Goal: Task Accomplishment & Management: Complete application form

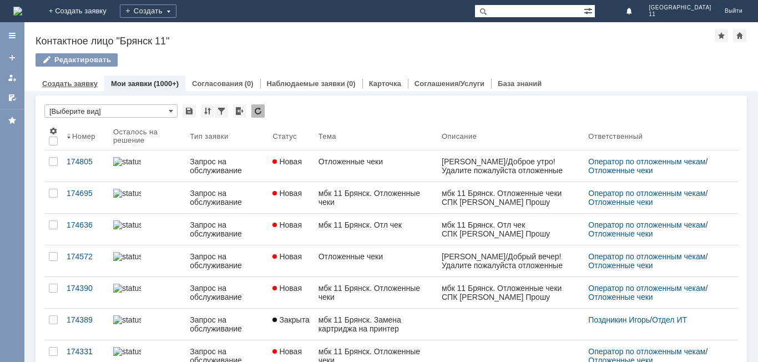
click at [85, 87] on link "Создать заявку" at bounding box center [69, 83] width 55 height 8
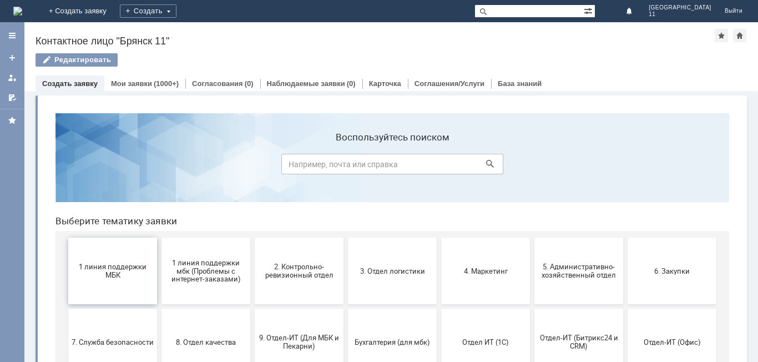
click at [119, 268] on span "1 линия поддержки МБК" at bounding box center [113, 270] width 82 height 17
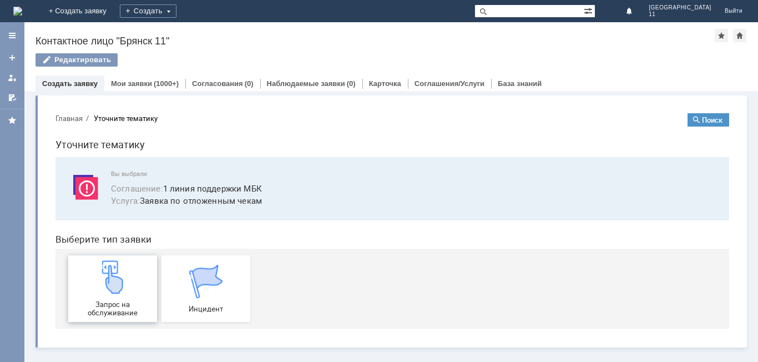
click at [119, 268] on link "Запрос на обслуживание" at bounding box center [112, 288] width 89 height 67
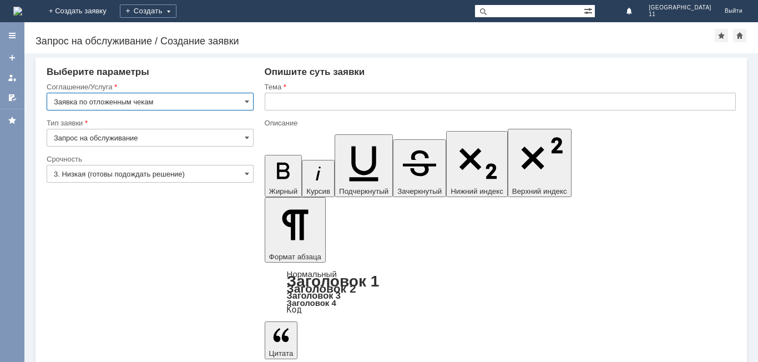
click at [322, 100] on input "text" at bounding box center [500, 102] width 471 height 18
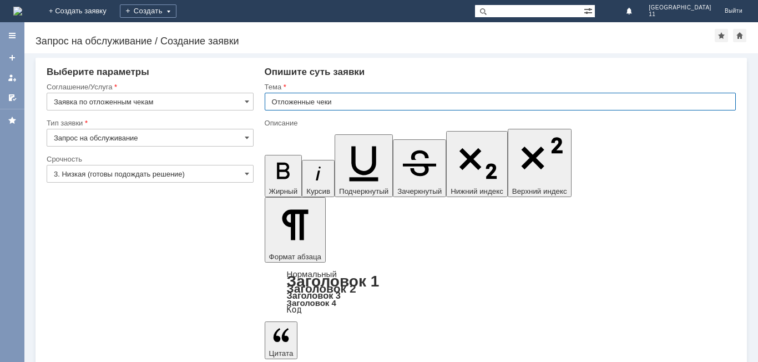
type input "Отложенные чеки"
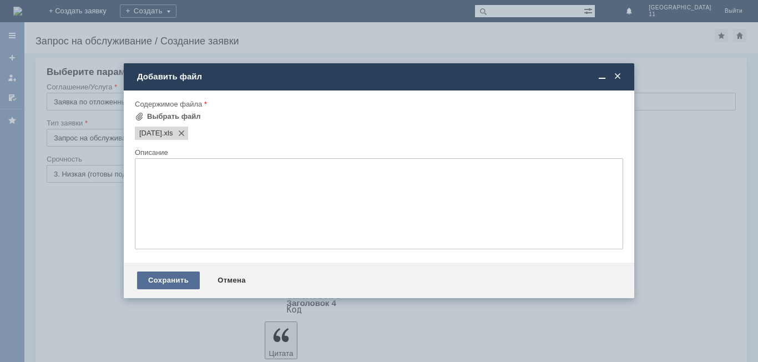
click at [186, 278] on div "Сохранить" at bounding box center [168, 280] width 63 height 18
